Goal: Information Seeking & Learning: Compare options

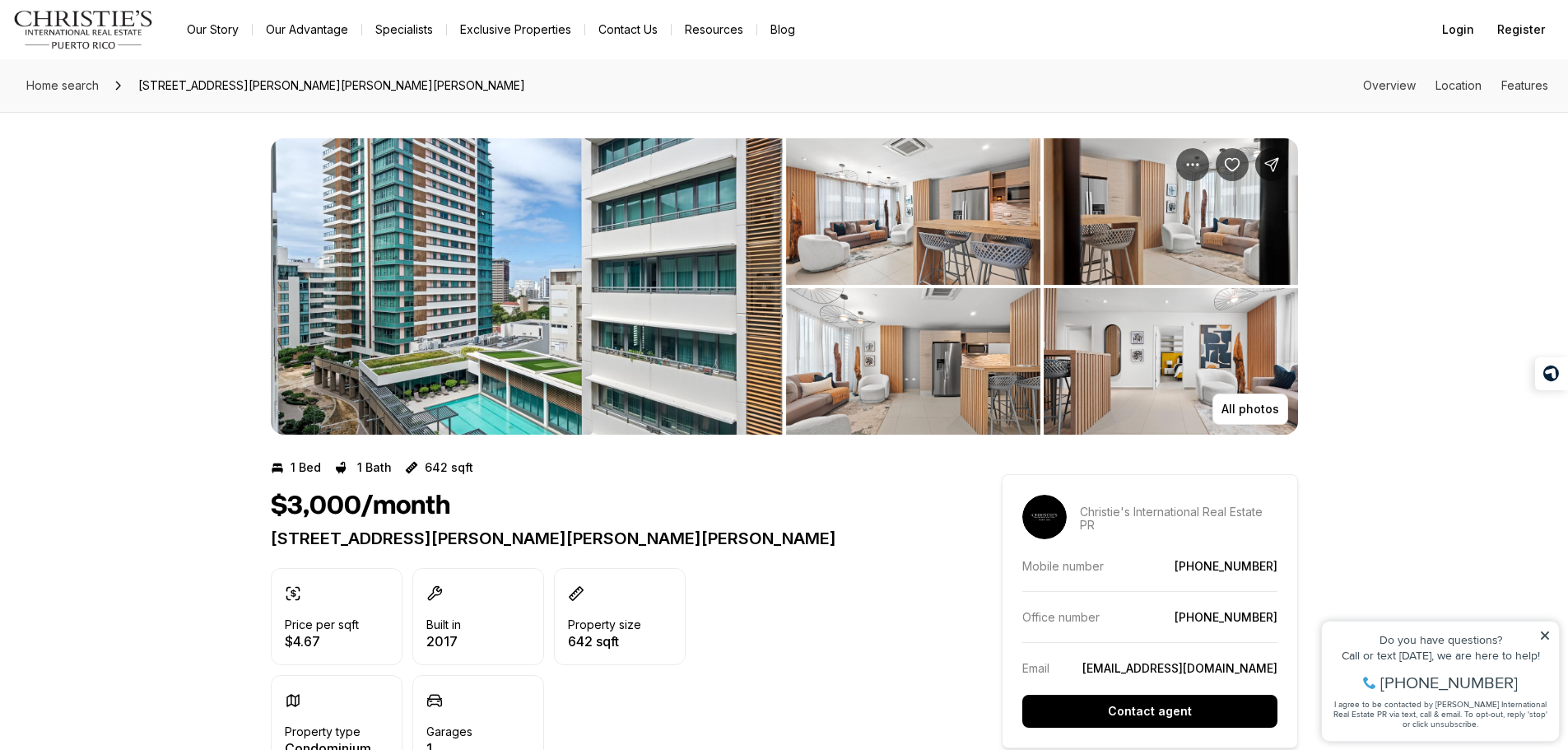
click at [736, 260] on img "View image gallery" at bounding box center [526, 286] width 512 height 297
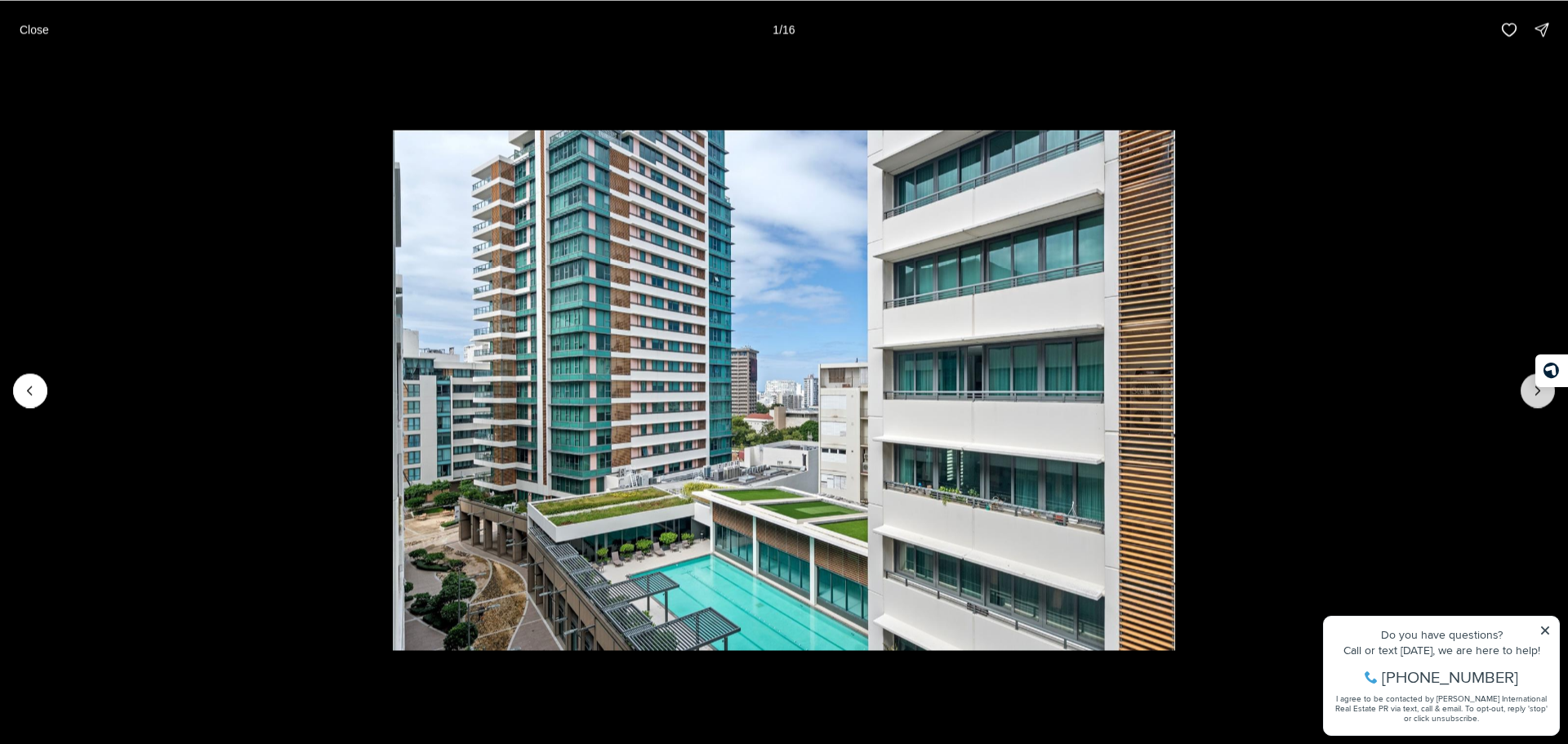
click at [1528, 400] on button "Next slide" at bounding box center [1538, 390] width 35 height 35
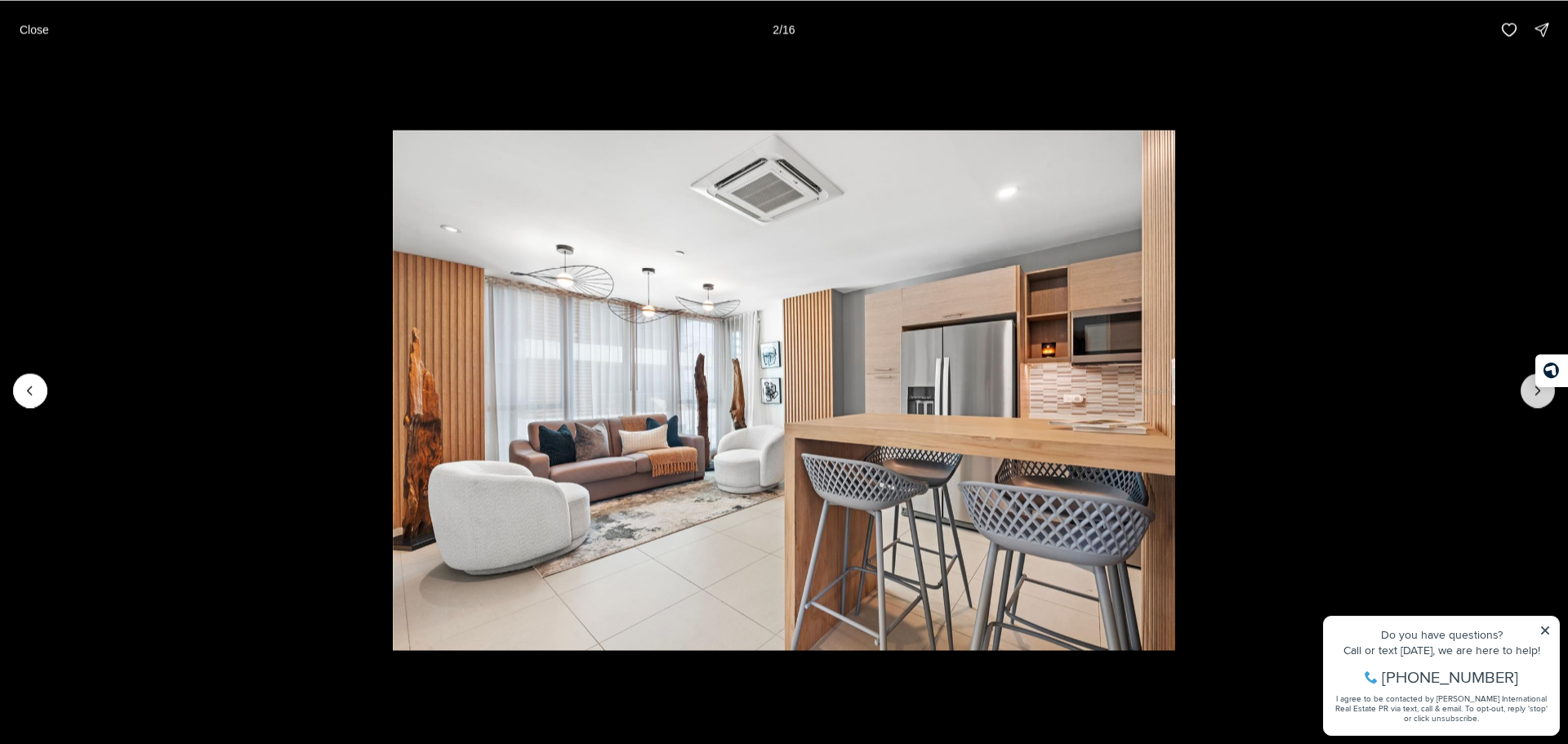
click at [1528, 400] on button "Next slide" at bounding box center [1538, 390] width 35 height 35
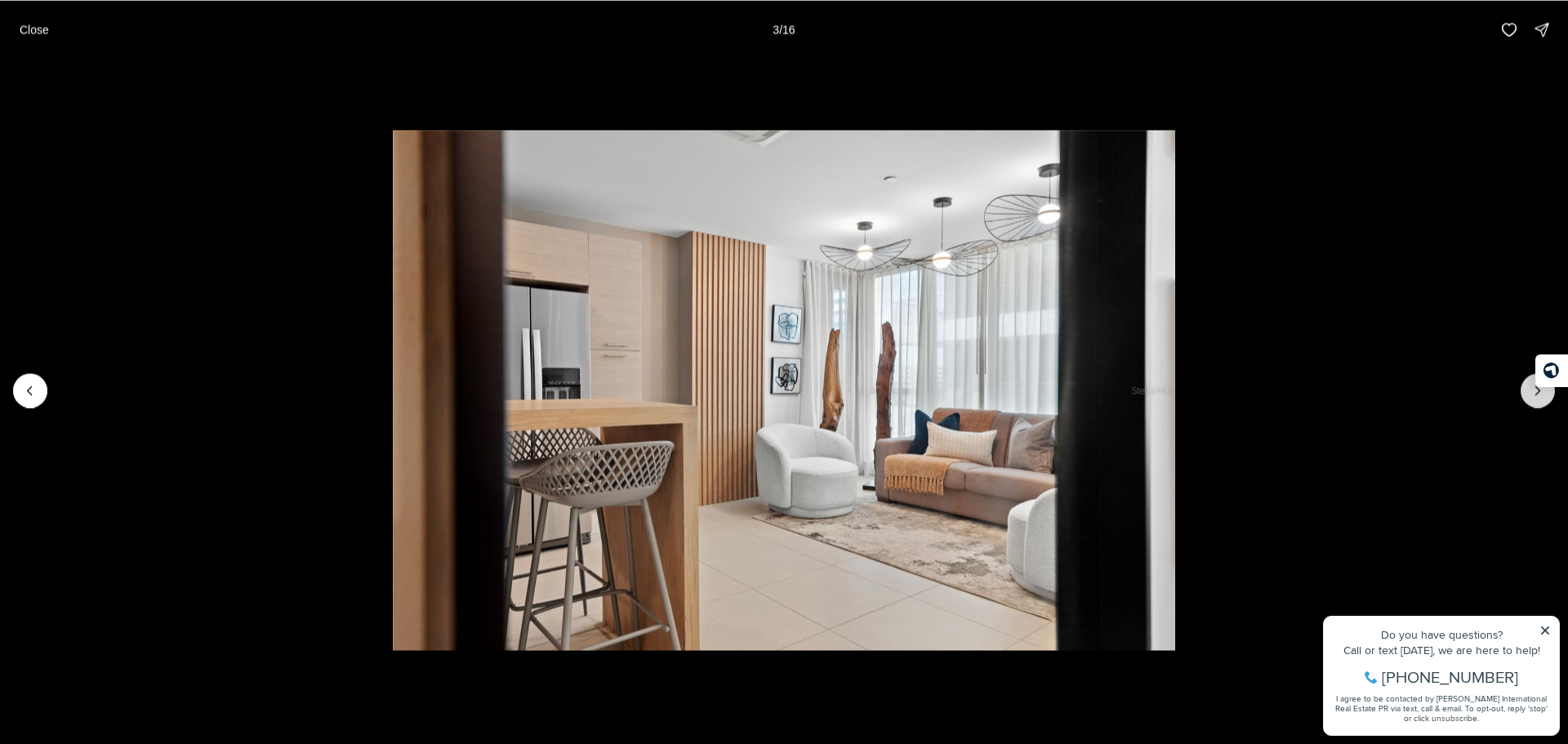
click at [1528, 400] on button "Next slide" at bounding box center [1538, 390] width 35 height 35
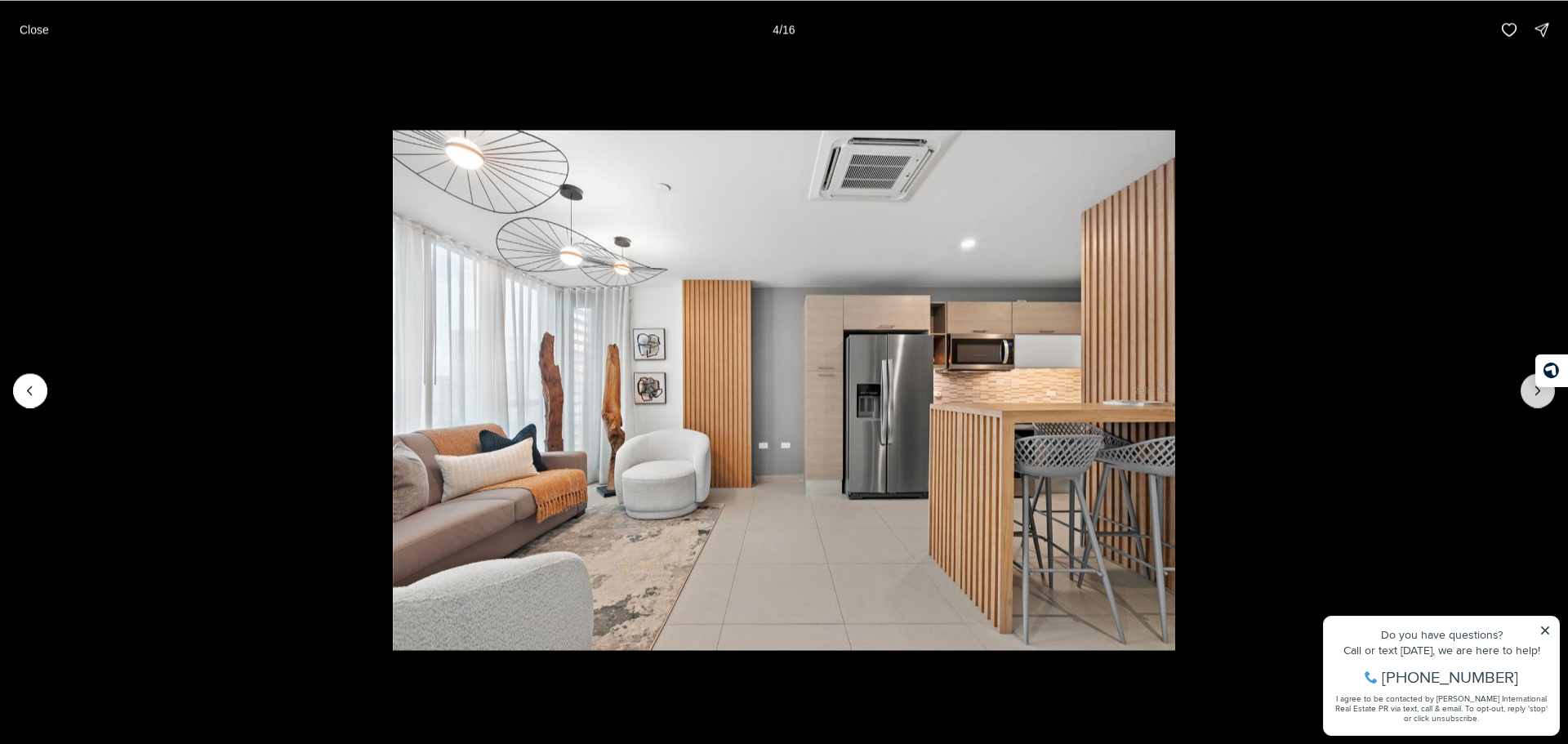
click at [1528, 400] on button "Next slide" at bounding box center [1538, 390] width 35 height 35
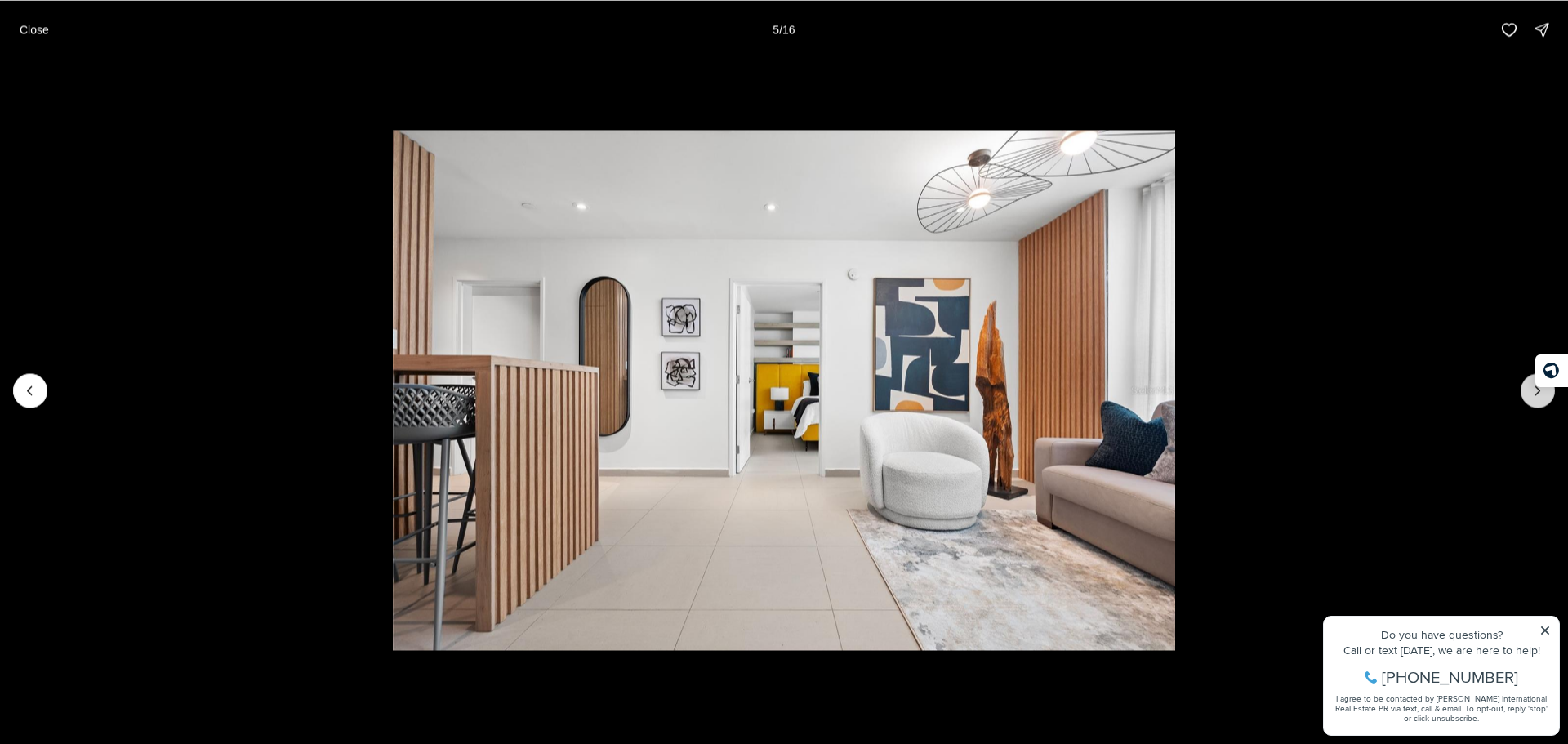
click at [1528, 400] on button "Next slide" at bounding box center [1538, 390] width 35 height 35
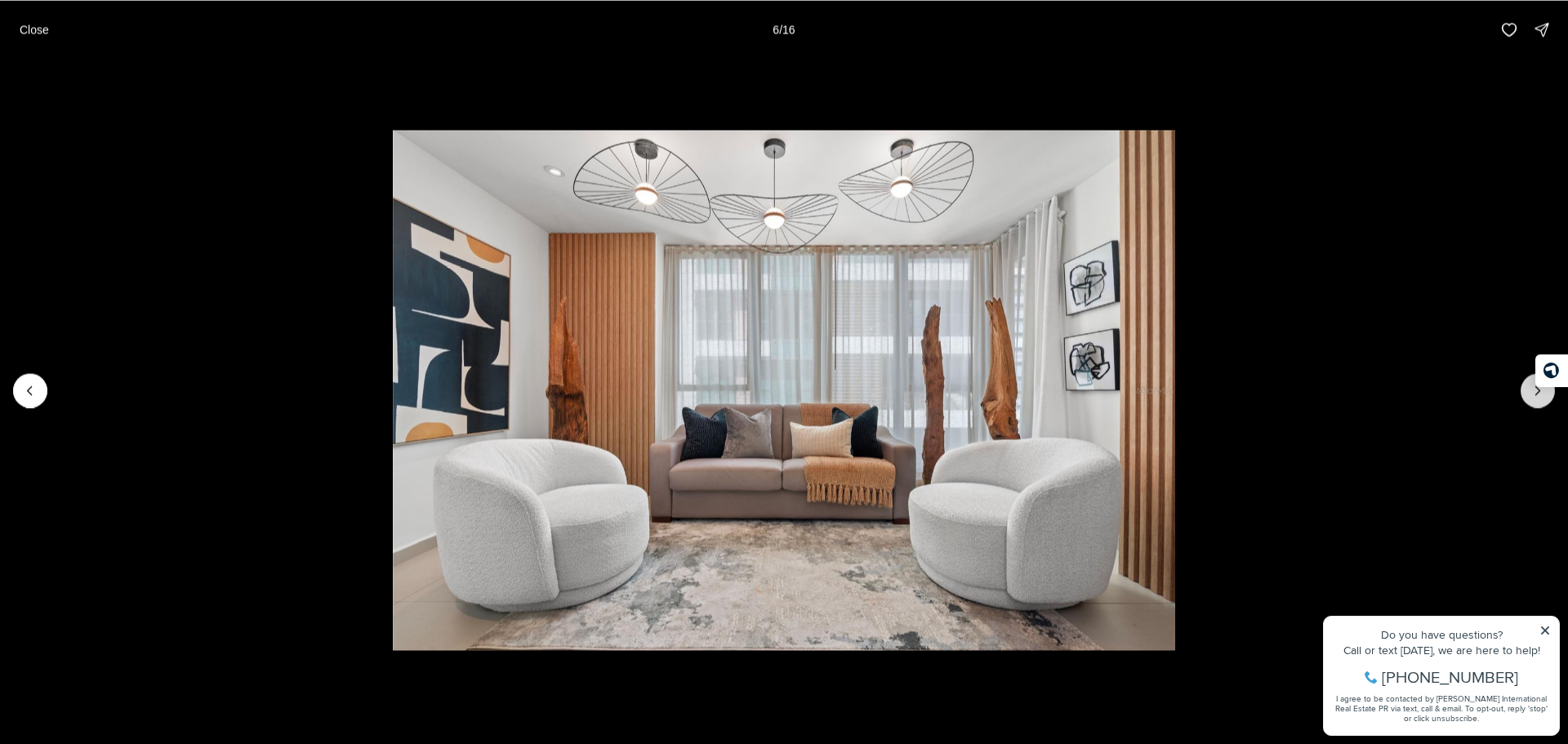
click at [1528, 400] on button "Next slide" at bounding box center [1538, 390] width 35 height 35
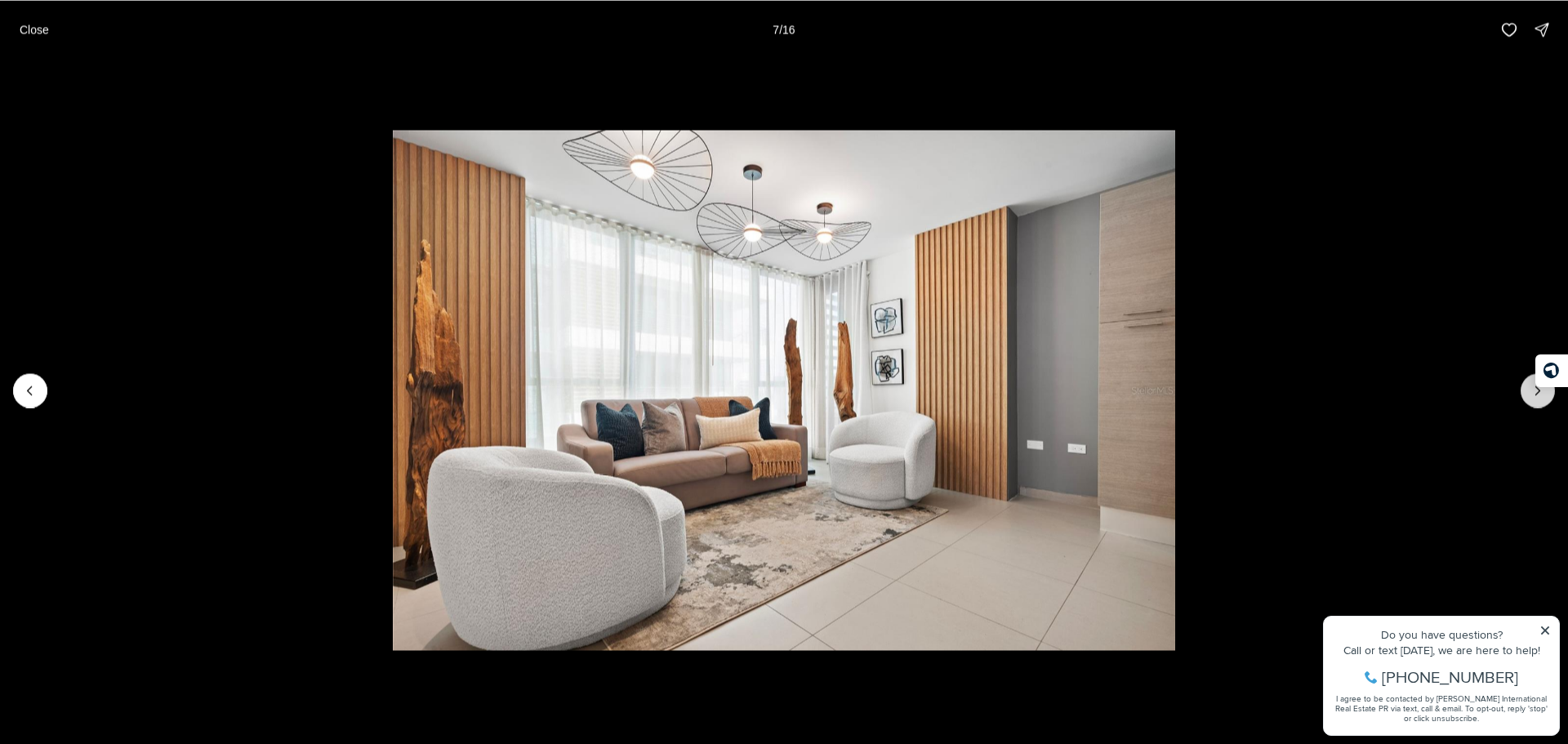
click at [1528, 400] on button "Next slide" at bounding box center [1538, 390] width 35 height 35
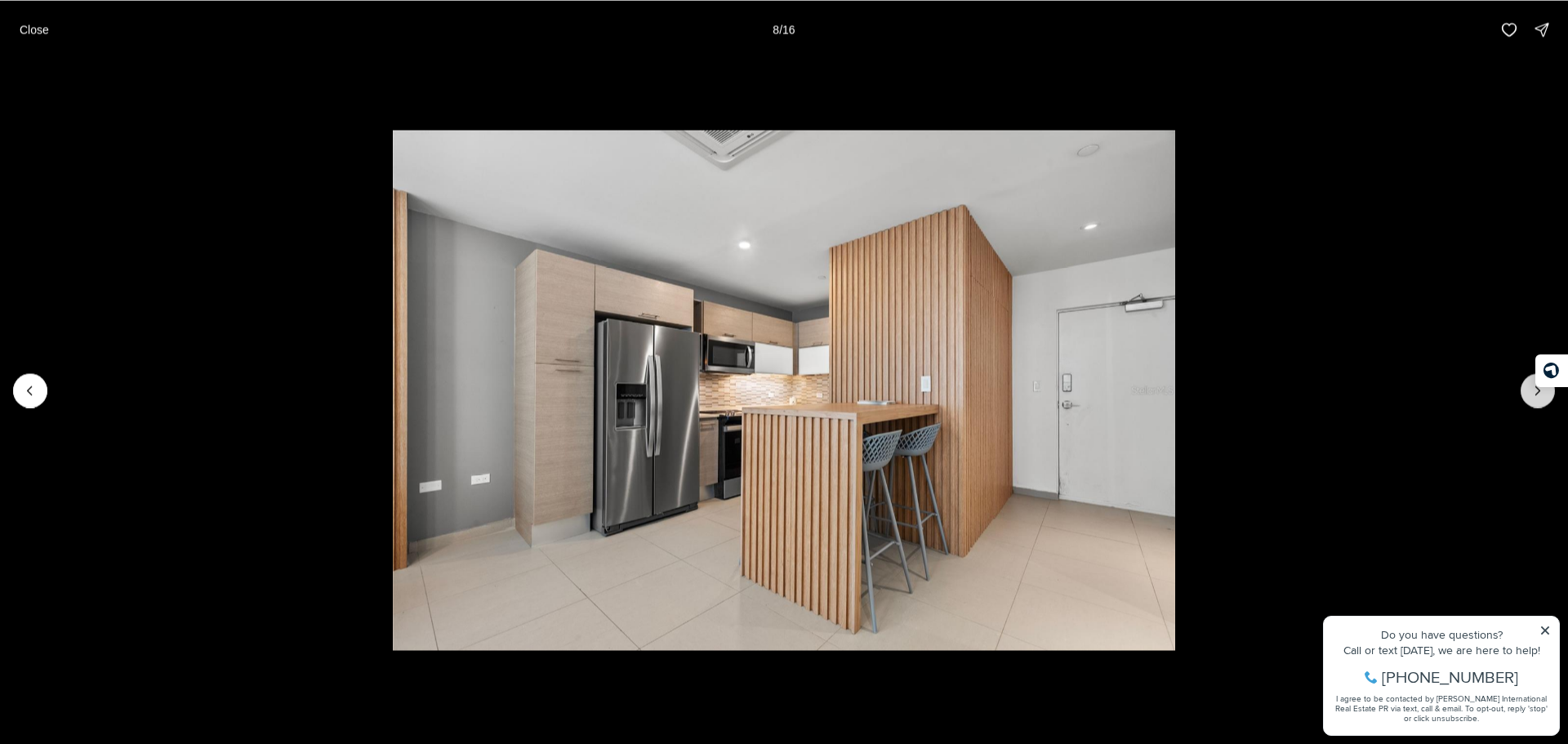
click at [1528, 400] on button "Next slide" at bounding box center [1538, 390] width 35 height 35
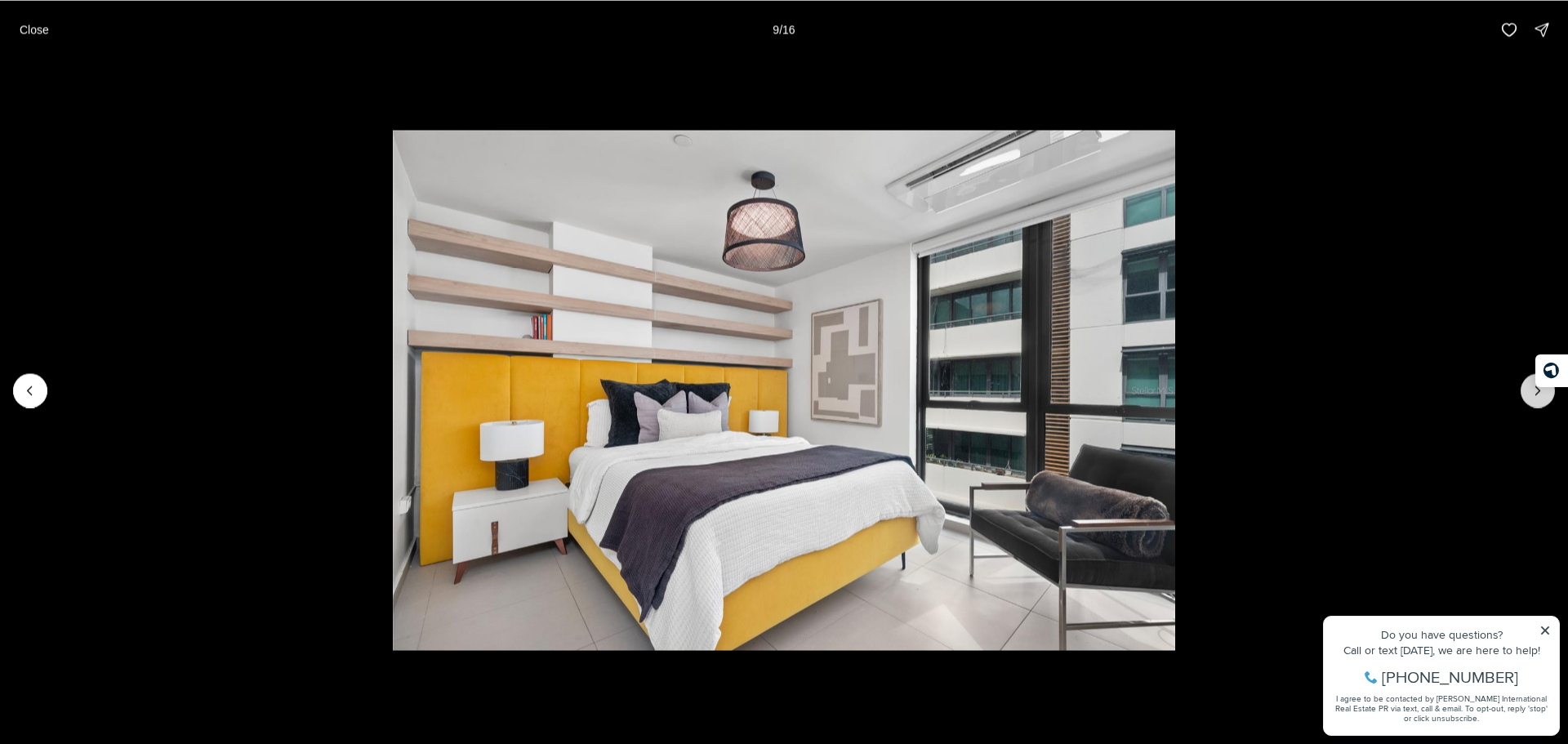
click at [1529, 398] on button "Next slide" at bounding box center [1538, 390] width 35 height 35
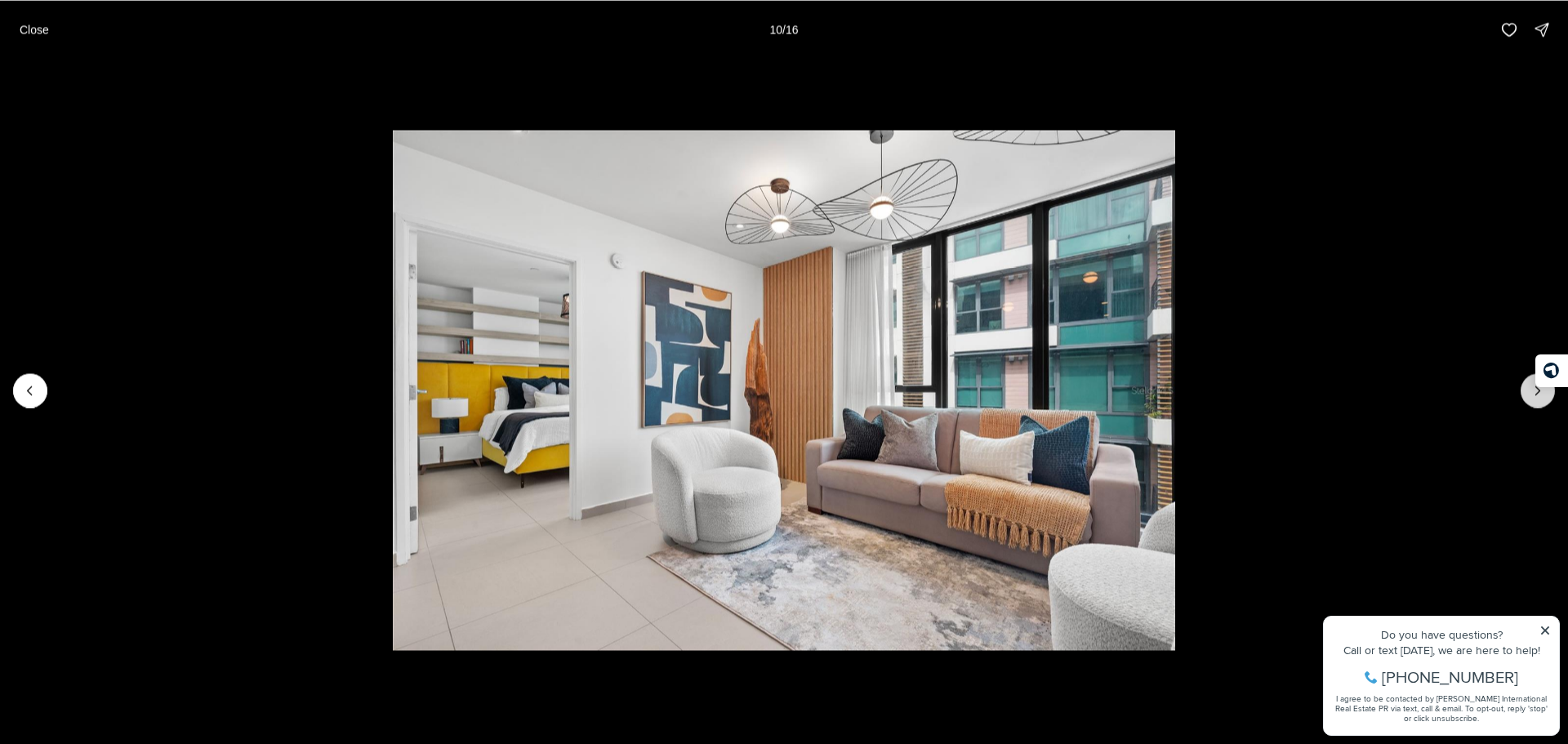
click at [1529, 398] on button "Next slide" at bounding box center [1538, 390] width 35 height 35
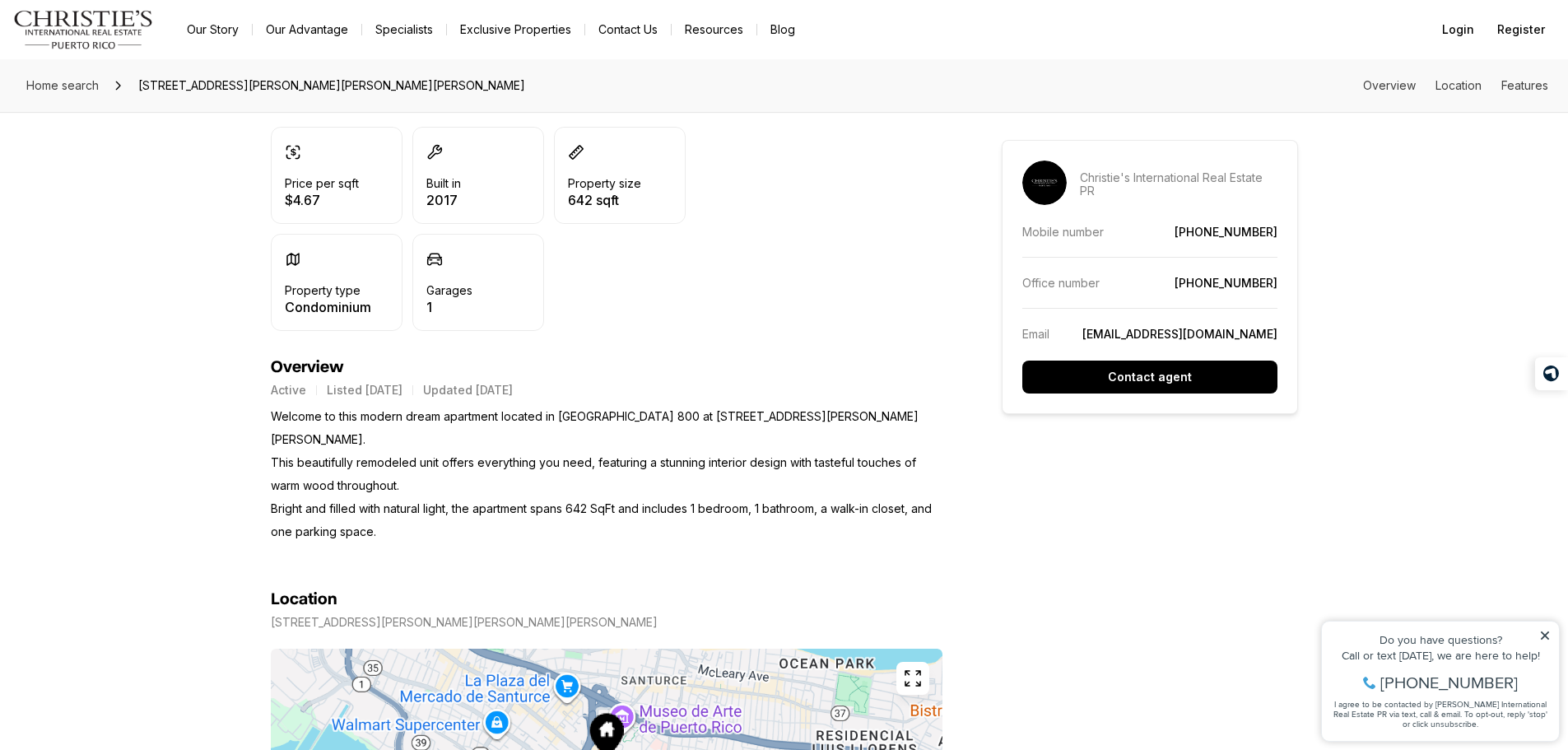
scroll to position [164, 0]
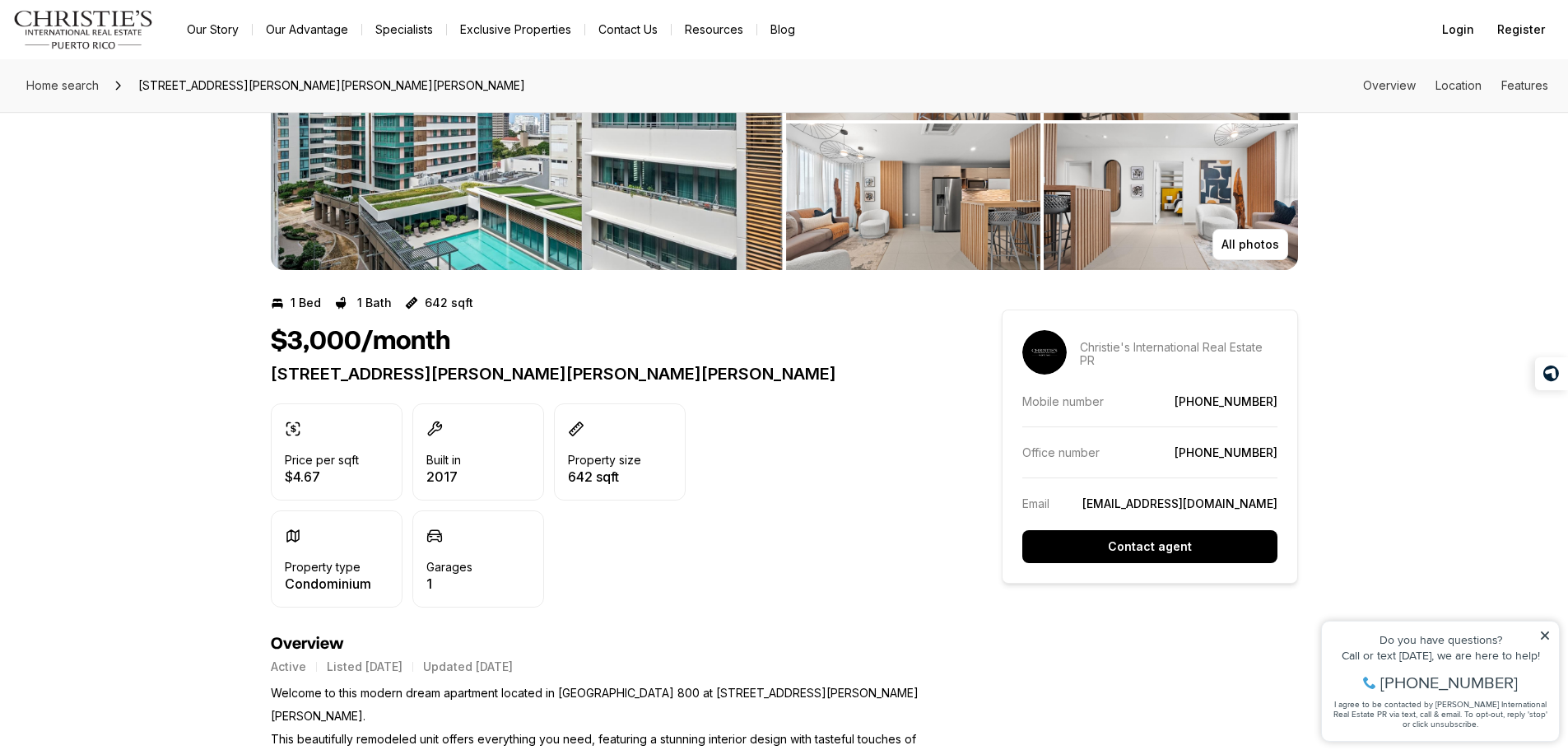
click at [797, 355] on div "$3,000/month" at bounding box center [606, 342] width 672 height 31
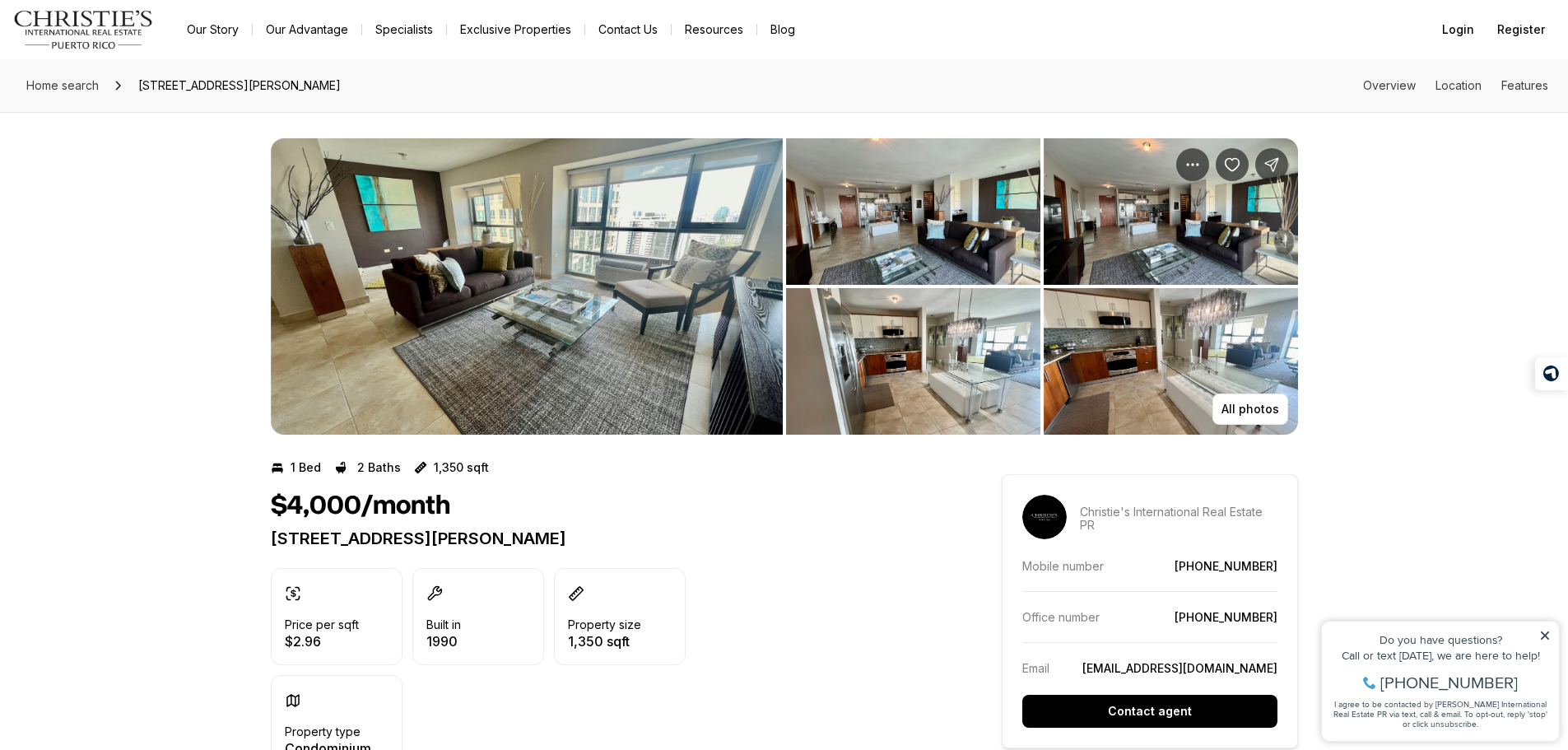
click at [1157, 258] on img "View image gallery" at bounding box center [1170, 211] width 254 height 146
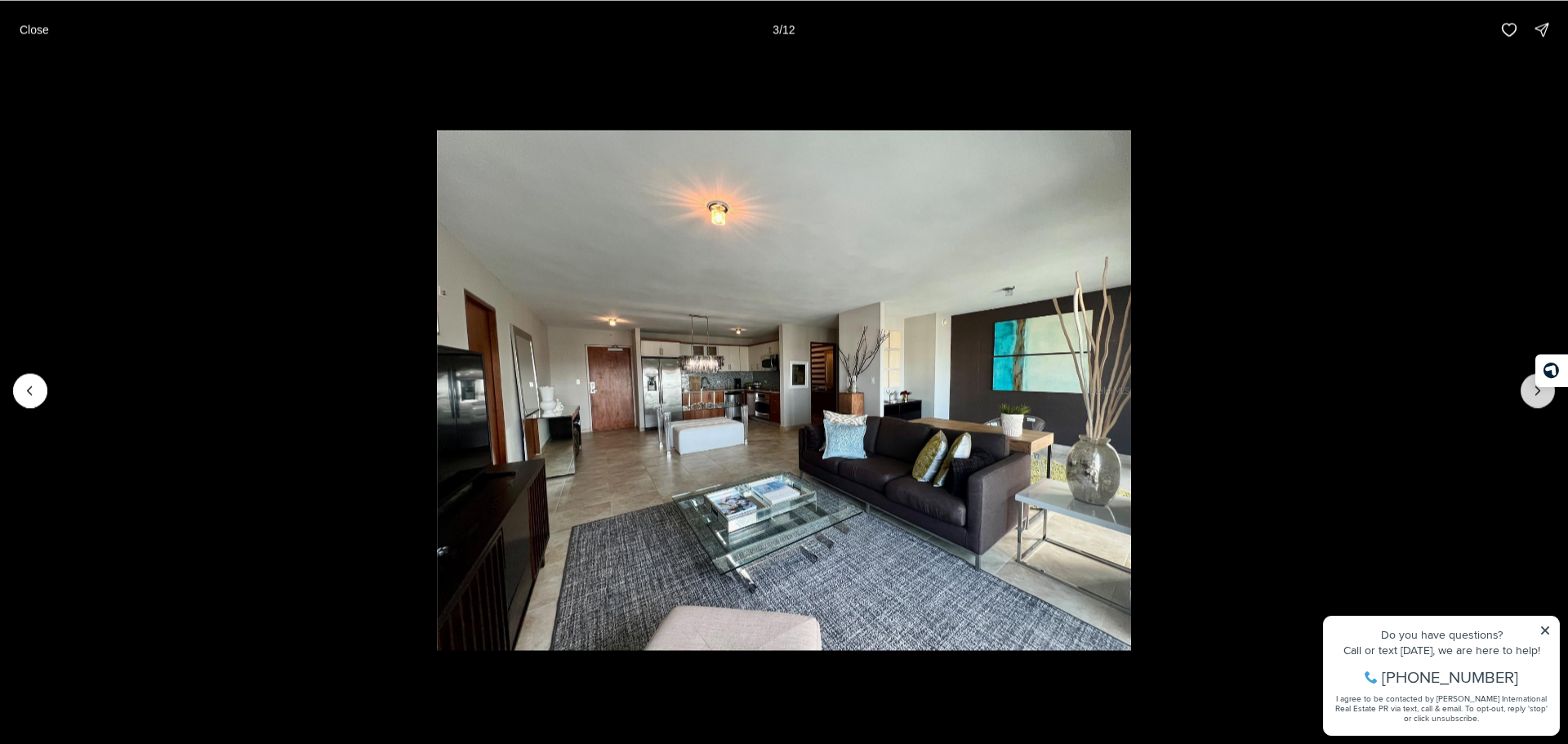
click at [1546, 397] on button "Next slide" at bounding box center [1538, 390] width 35 height 35
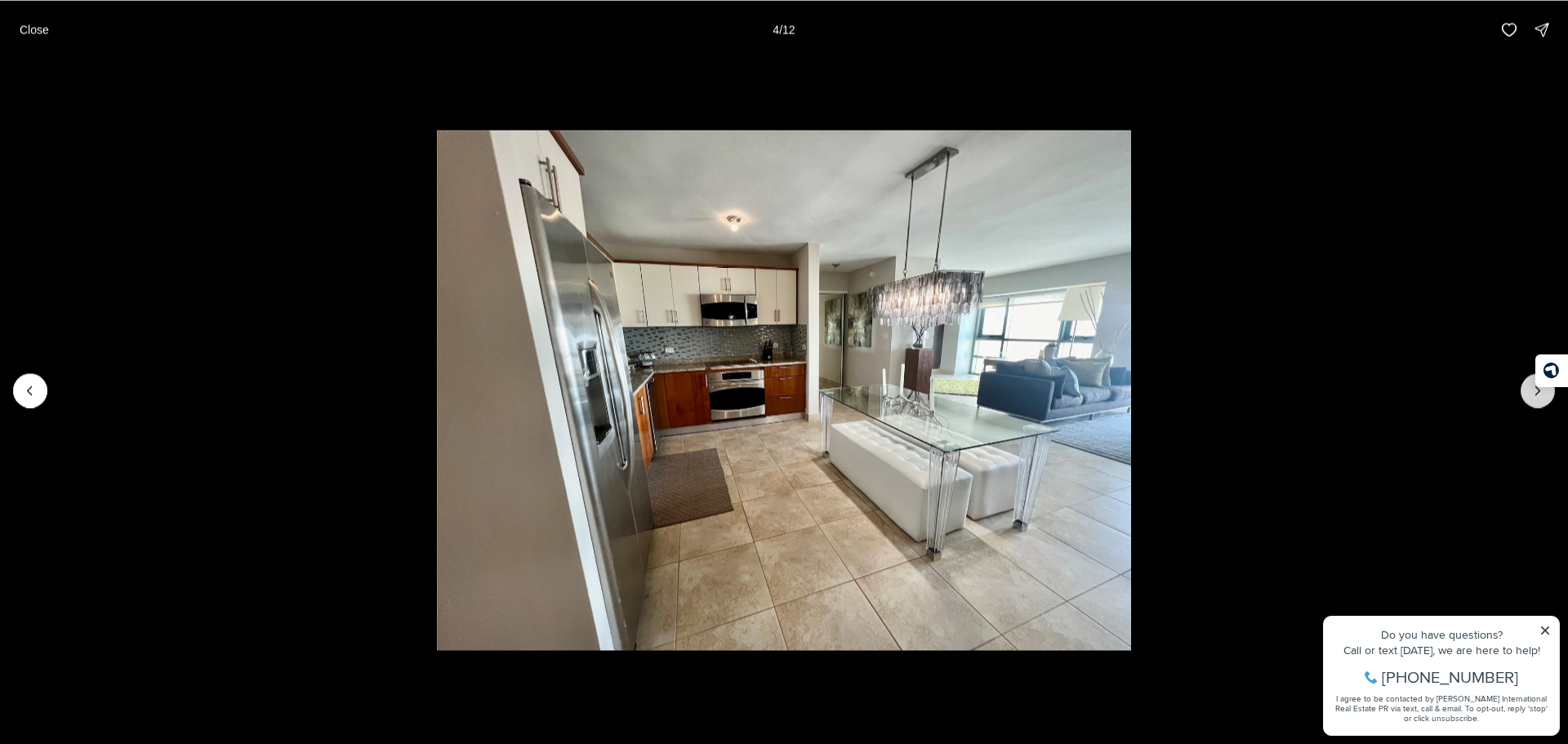
click at [1540, 399] on button "Next slide" at bounding box center [1538, 390] width 35 height 35
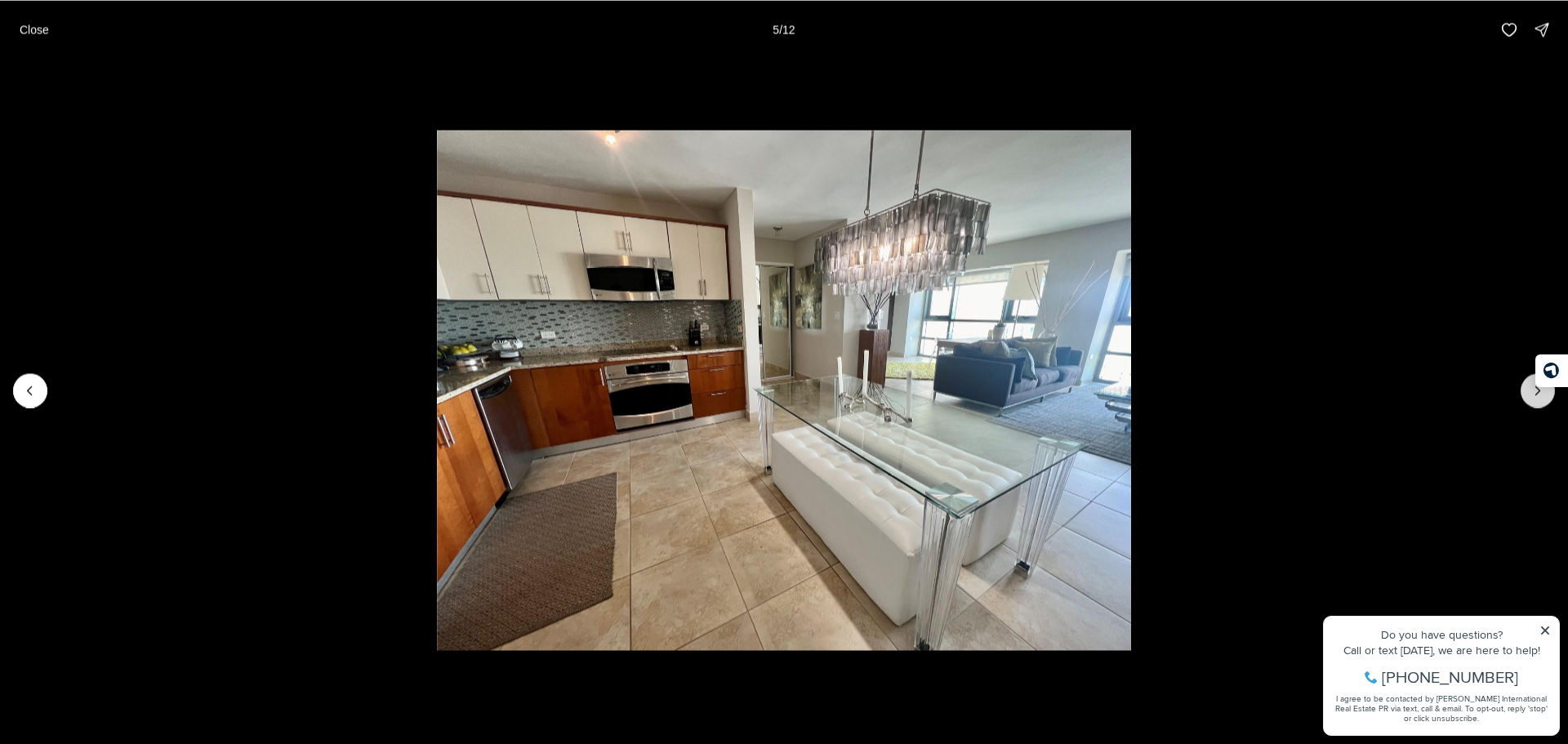
click at [1540, 399] on button "Next slide" at bounding box center [1538, 390] width 35 height 35
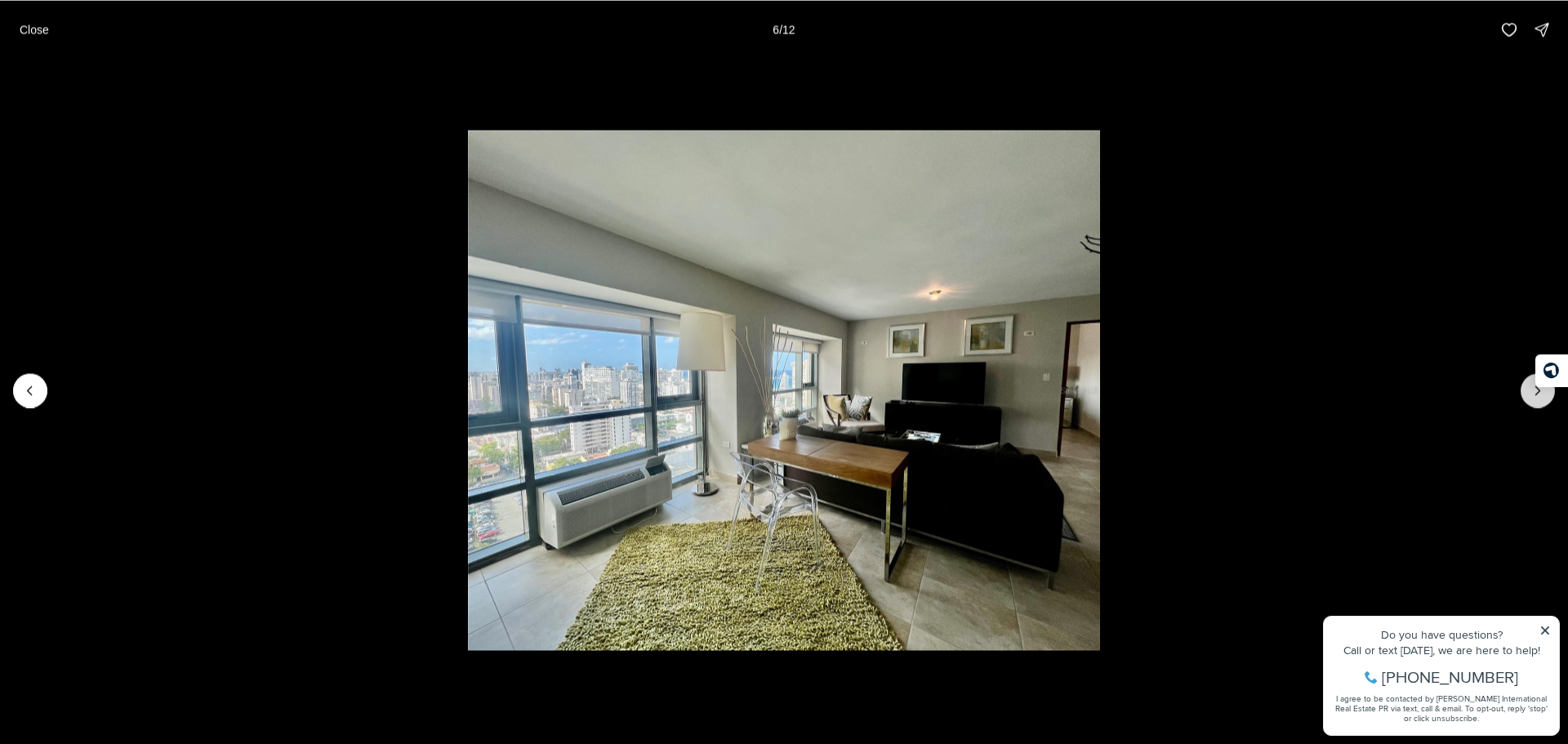
click at [1540, 399] on button "Next slide" at bounding box center [1538, 390] width 35 height 35
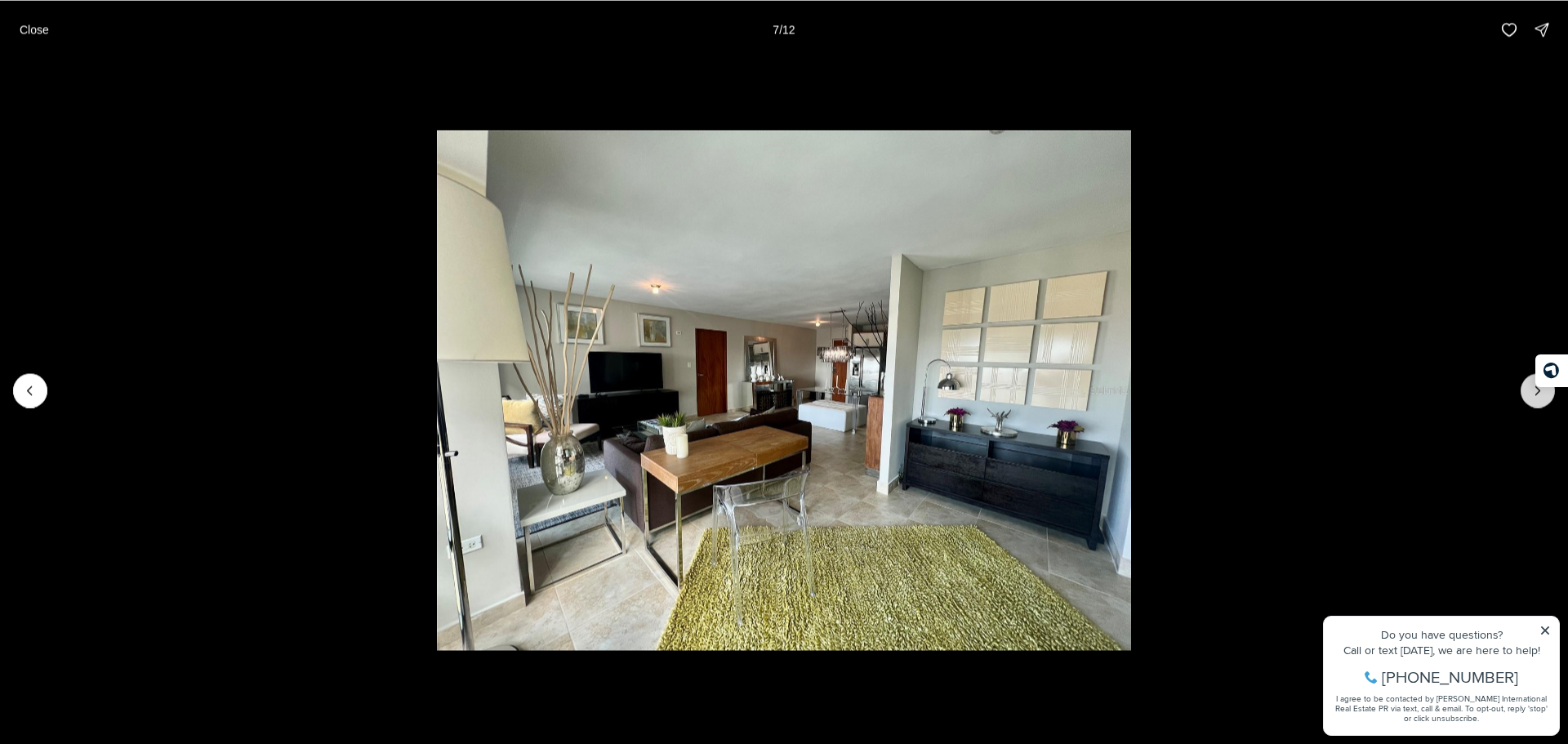
click at [1540, 399] on button "Next slide" at bounding box center [1538, 390] width 35 height 35
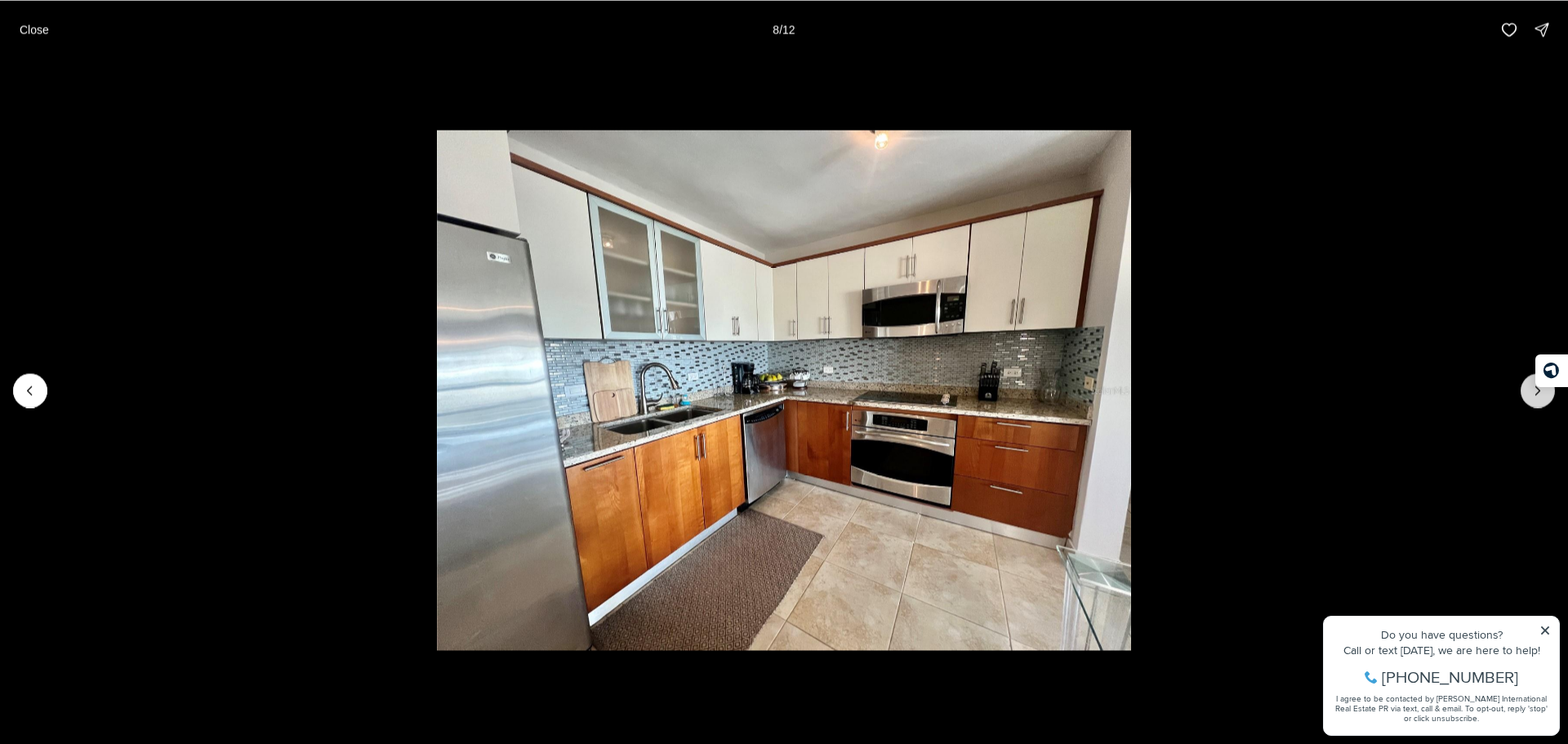
click at [1540, 399] on button "Next slide" at bounding box center [1538, 390] width 35 height 35
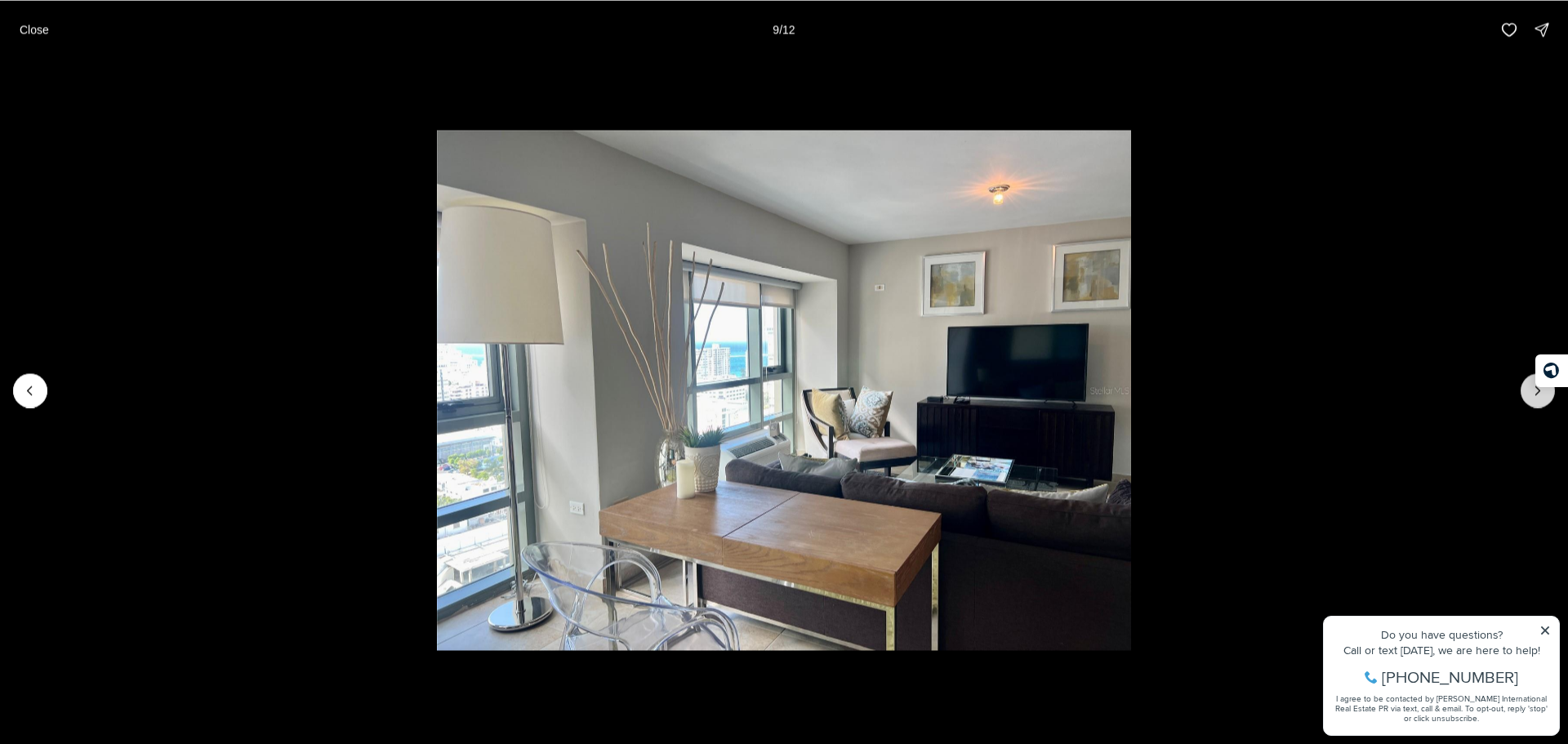
click at [1540, 399] on button "Next slide" at bounding box center [1538, 390] width 35 height 35
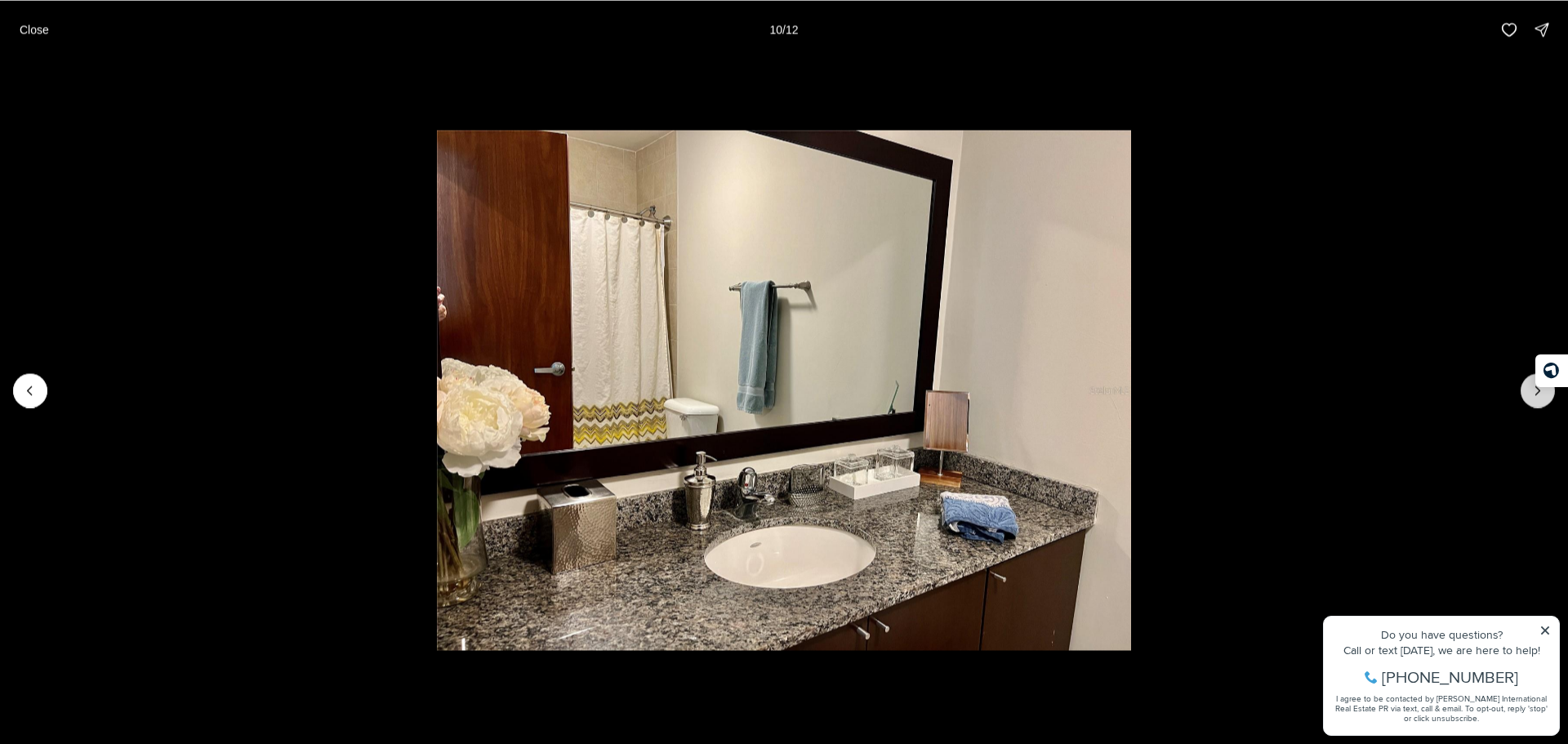
click at [1540, 399] on button "Next slide" at bounding box center [1538, 390] width 35 height 35
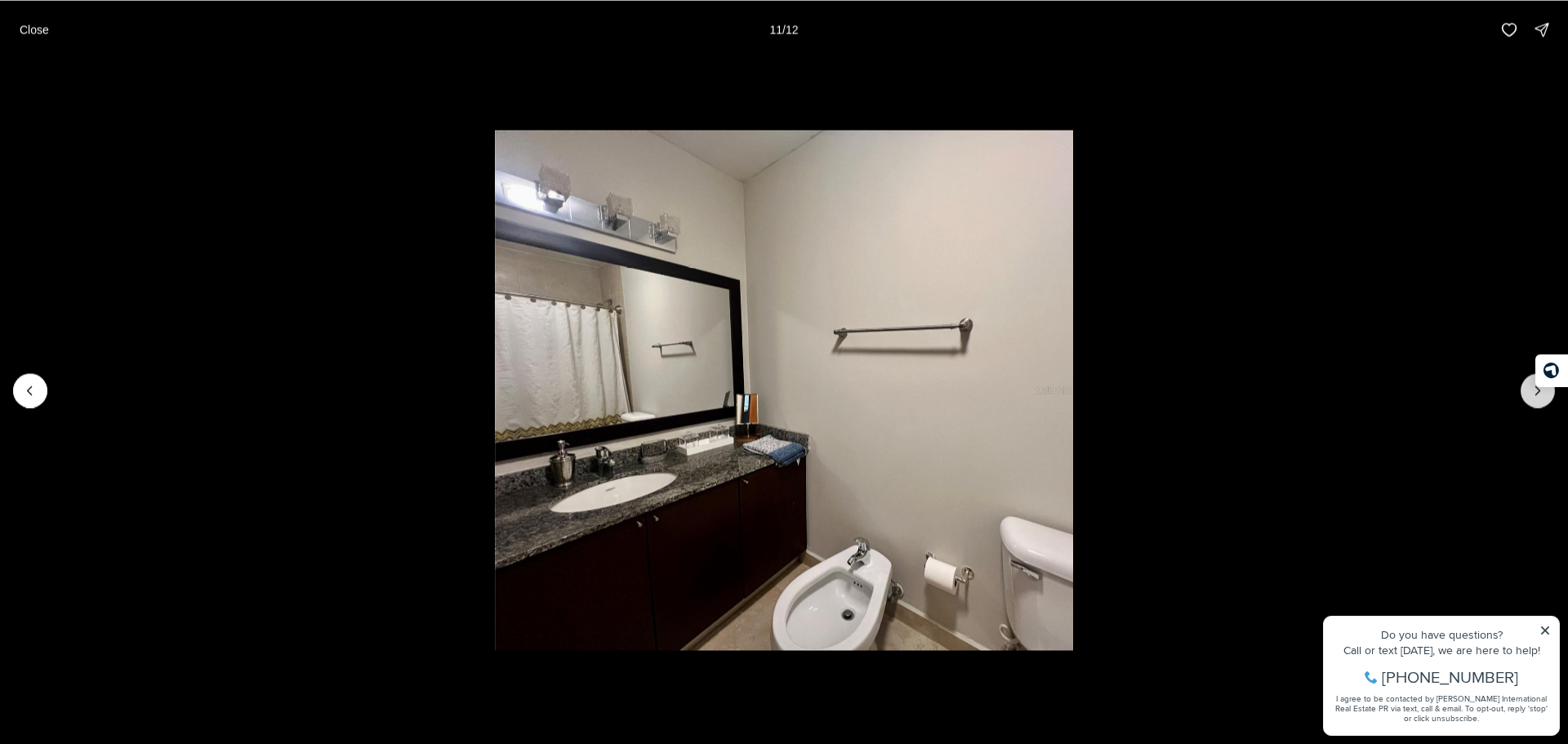
click at [1540, 399] on button "Next slide" at bounding box center [1538, 390] width 35 height 35
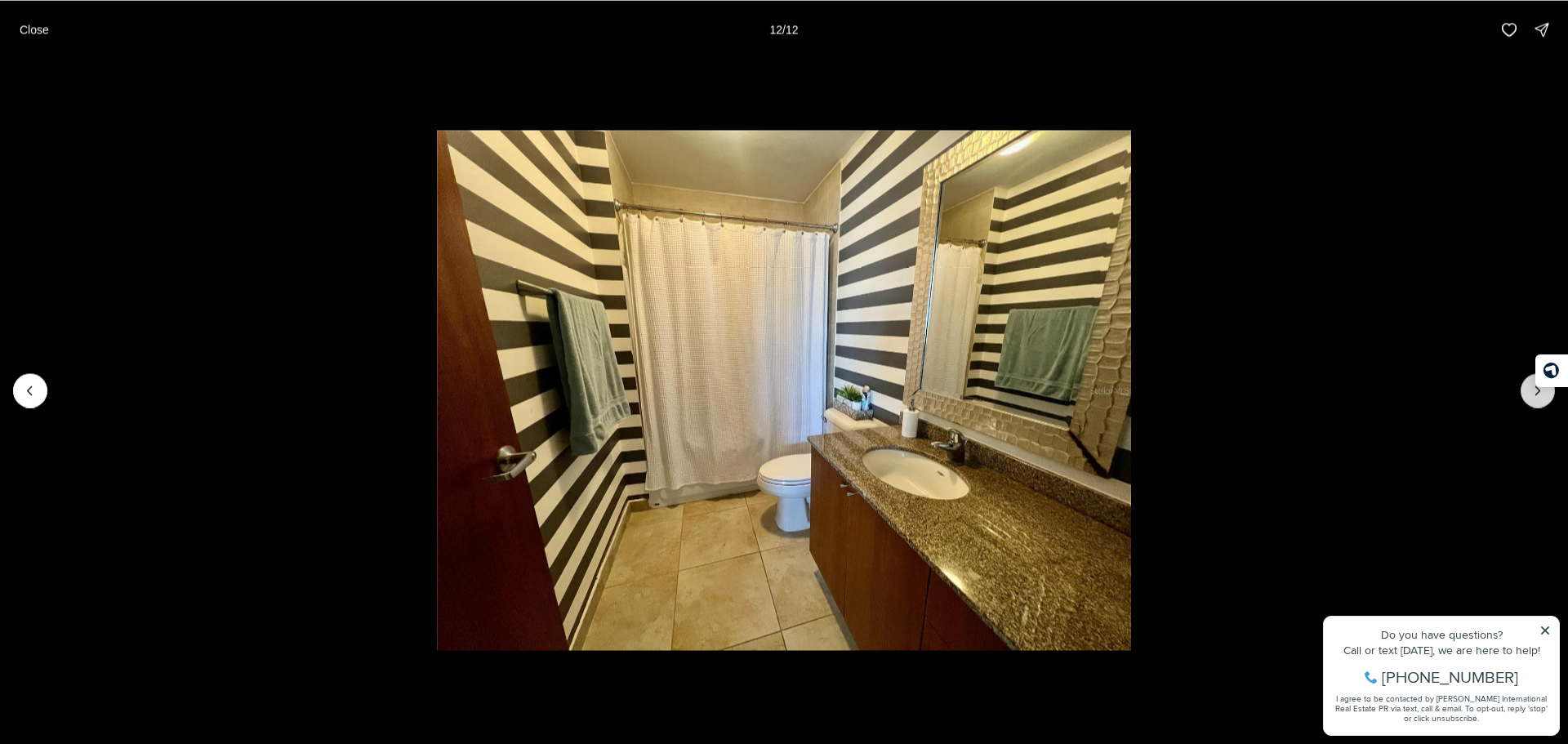
click at [1540, 399] on div at bounding box center [1538, 390] width 35 height 35
click at [1332, 140] on li "12 of 12" at bounding box center [784, 389] width 1568 height 662
